Goal: Transaction & Acquisition: Purchase product/service

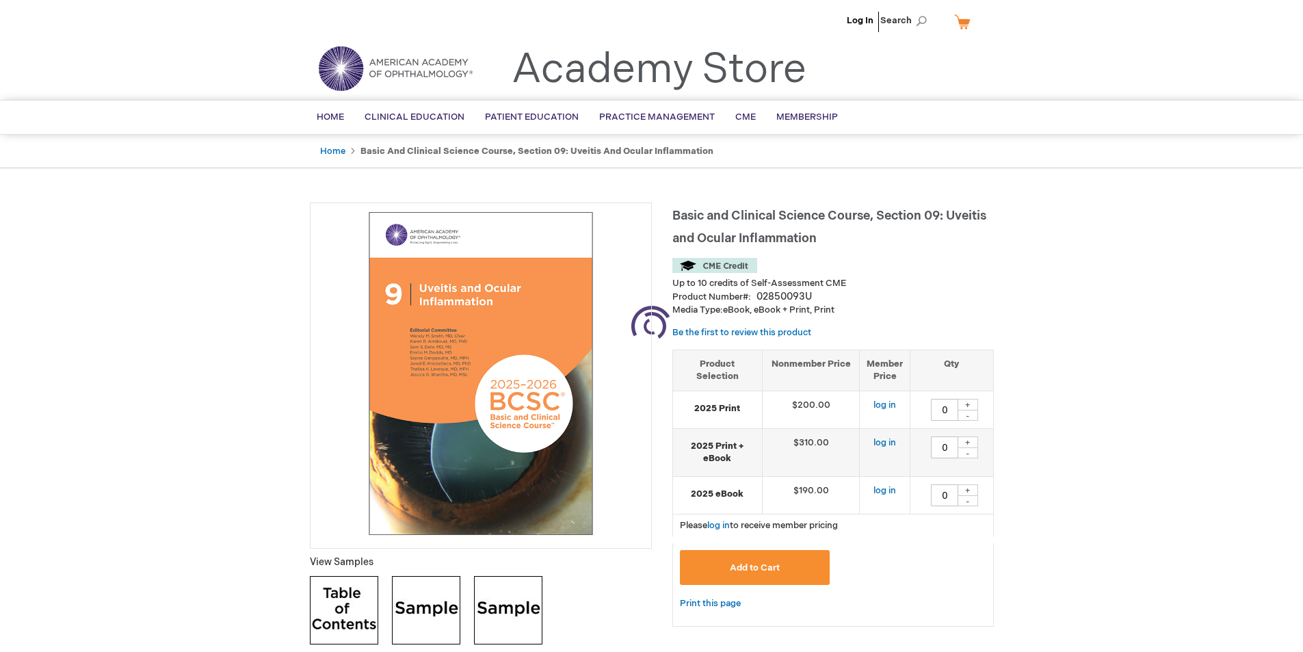
drag, startPoint x: 0, startPoint y: 0, endPoint x: 1223, endPoint y: 49, distance: 1224.4
click at [1223, 49] on header "Log In Search My Cart CLOSE RECENTLY ADDED ITEM(S) Close There are no items in …" at bounding box center [651, 50] width 1303 height 100
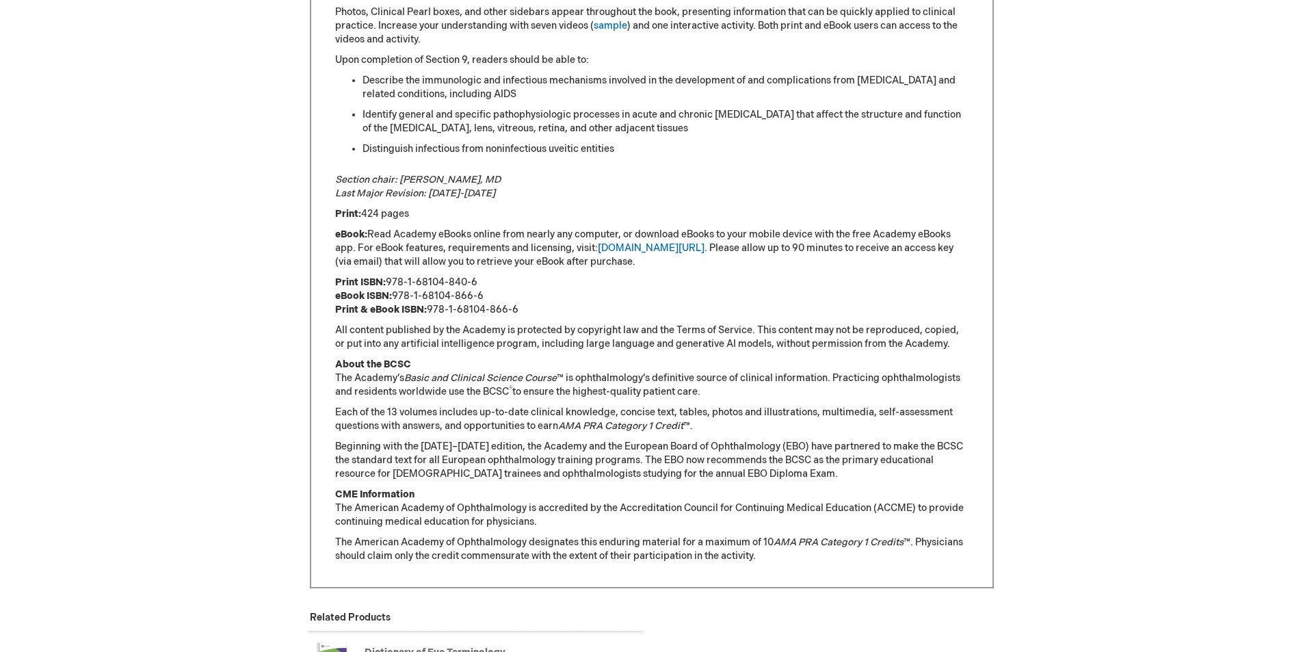
scroll to position [1070, 0]
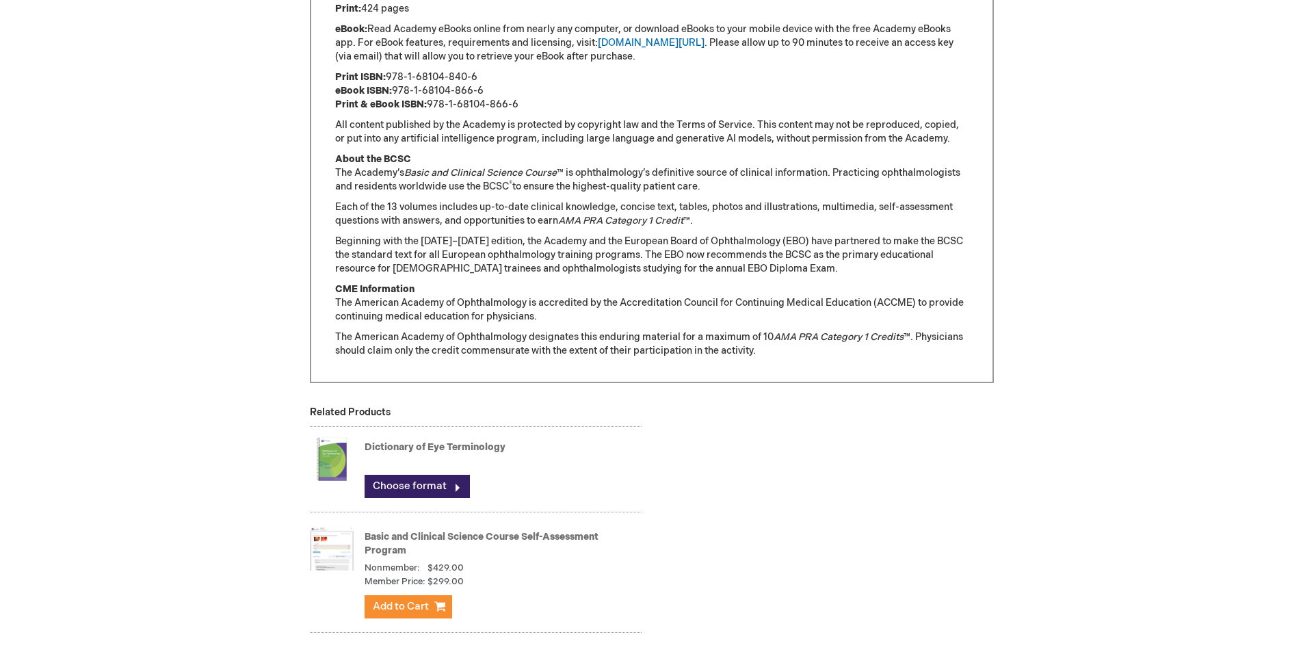
click at [332, 448] on img at bounding box center [332, 459] width 44 height 55
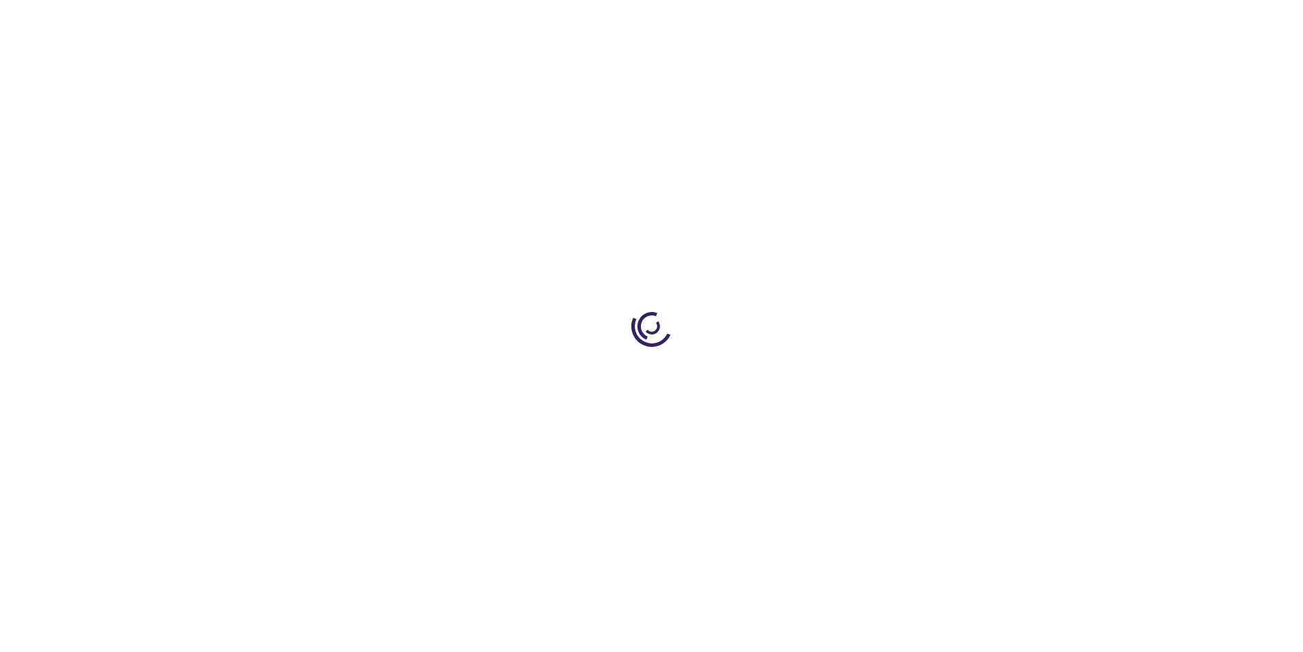
type input "0"
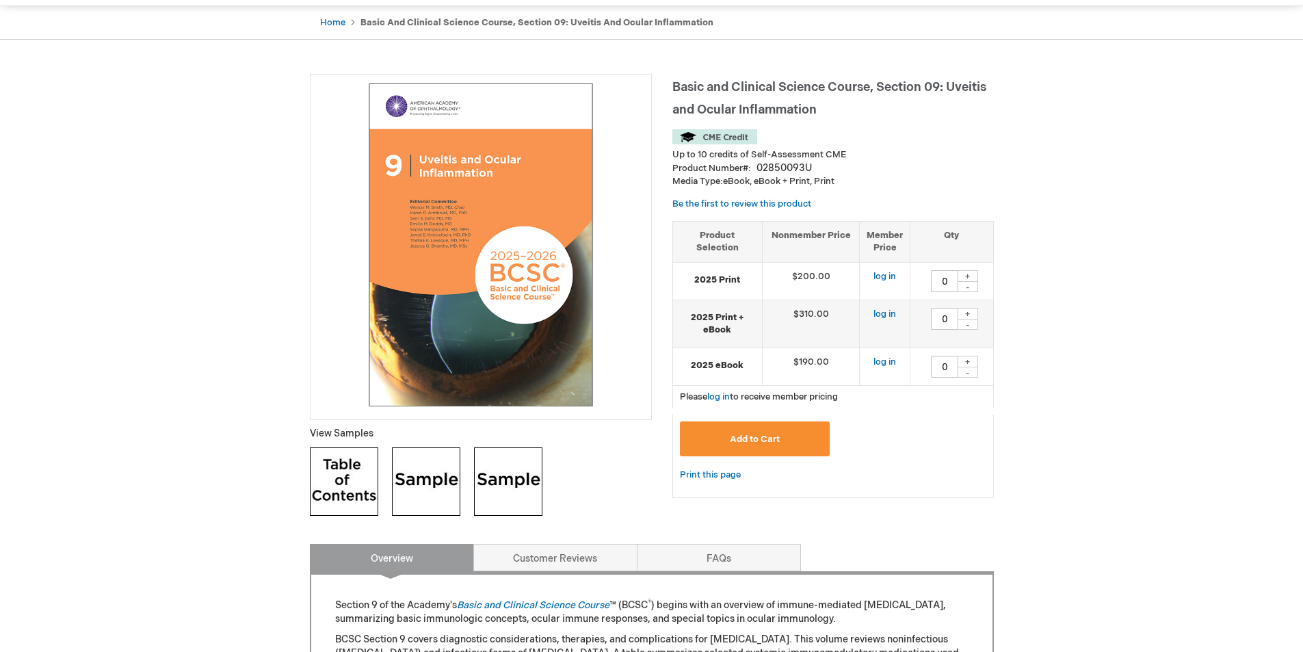
scroll to position [342, 0]
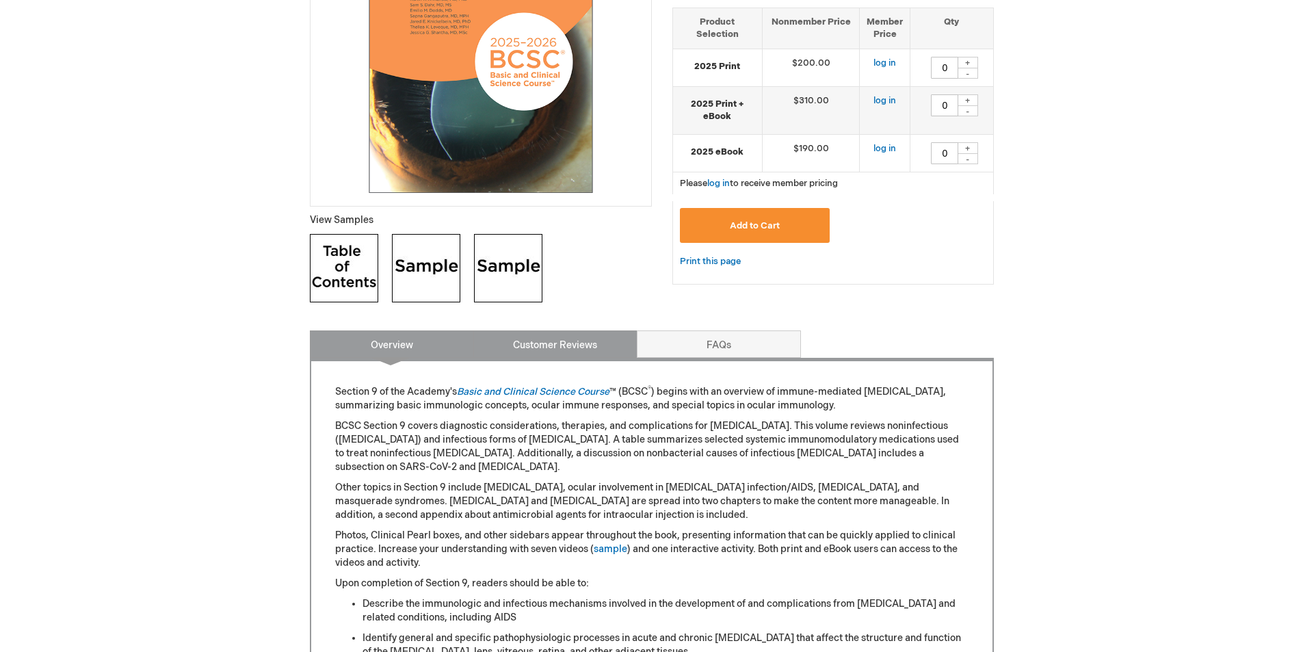
click at [562, 339] on link "Customer Reviews" at bounding box center [555, 343] width 164 height 27
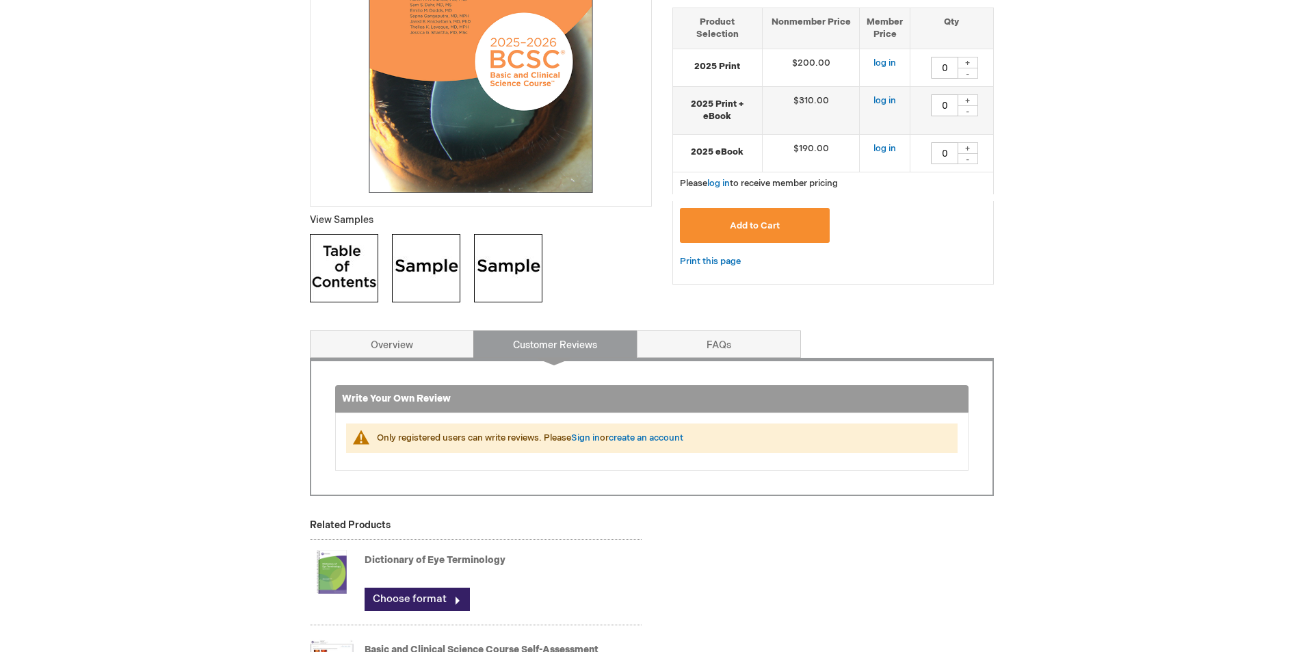
scroll to position [0, 0]
